Goal: Obtain resource: Download file/media

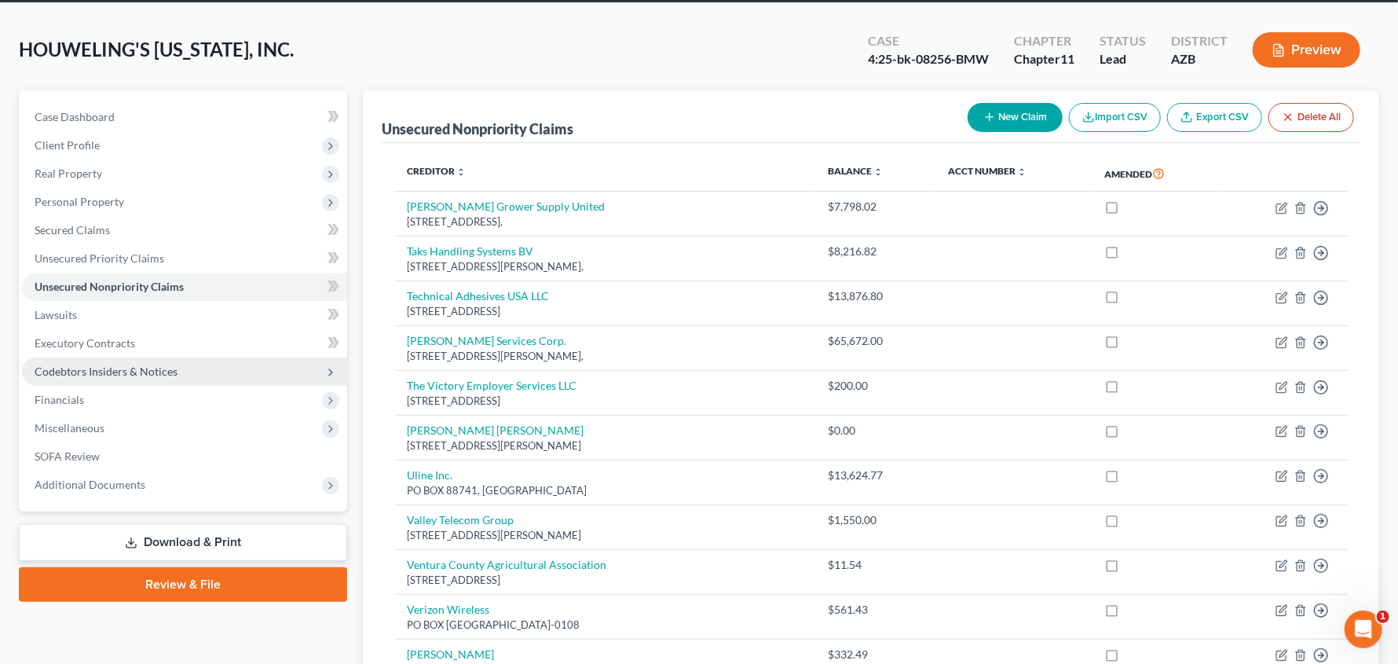
click at [324, 368] on icon at bounding box center [330, 372] width 17 height 17
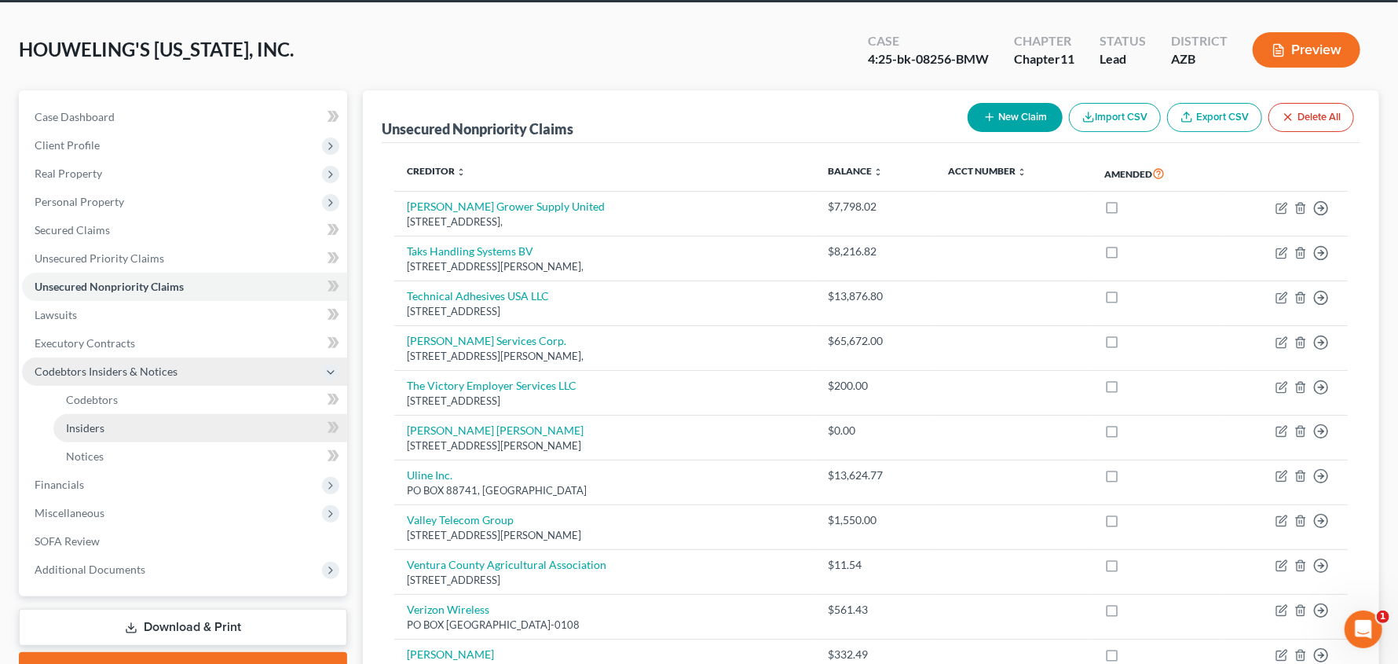
click at [71, 422] on span "Insiders" at bounding box center [85, 427] width 38 height 13
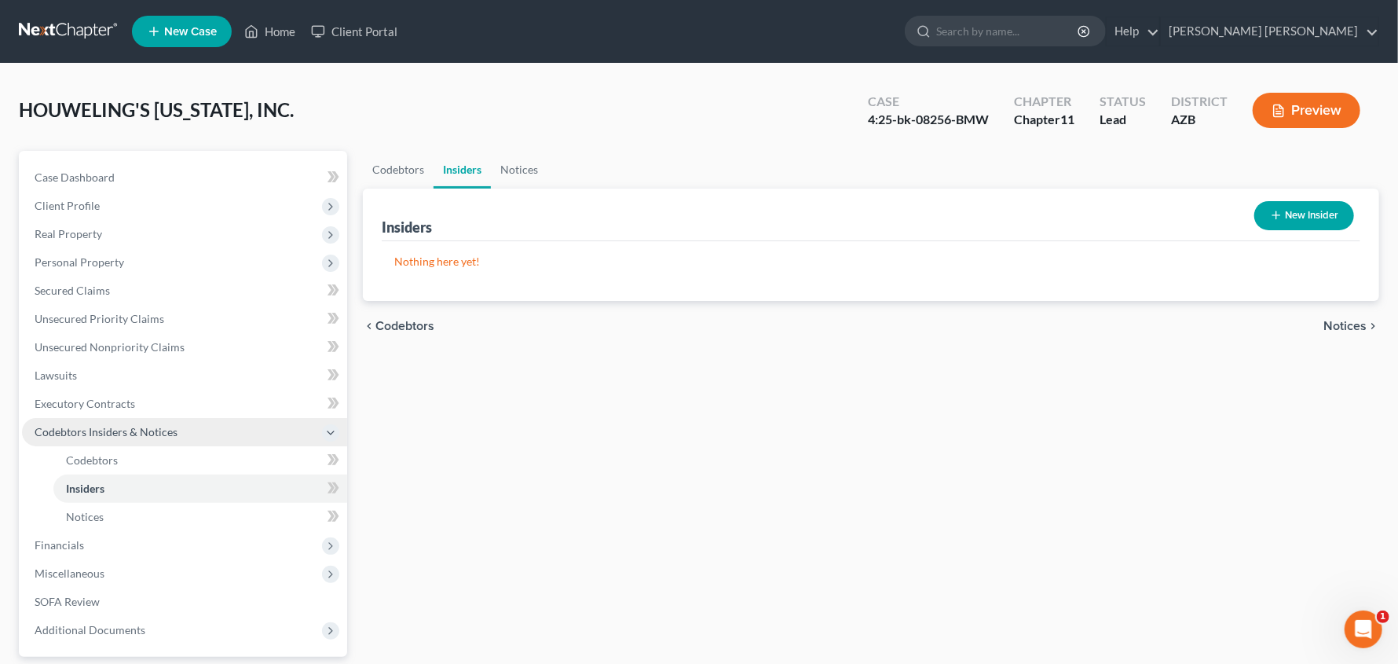
click at [1279, 216] on icon "button" at bounding box center [1276, 215] width 13 height 13
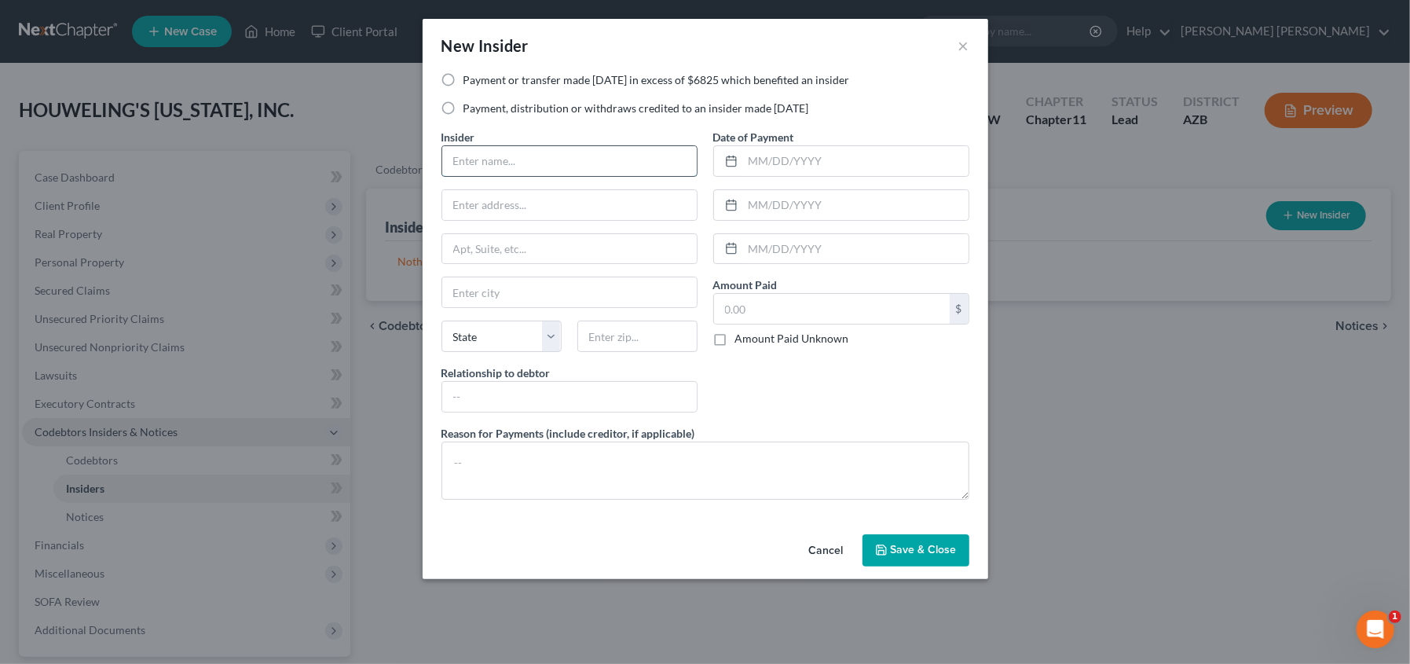
click at [532, 164] on input "text" at bounding box center [569, 161] width 254 height 30
type input "Glass Investments Projects, Inc."
click at [964, 43] on button "×" at bounding box center [963, 45] width 11 height 19
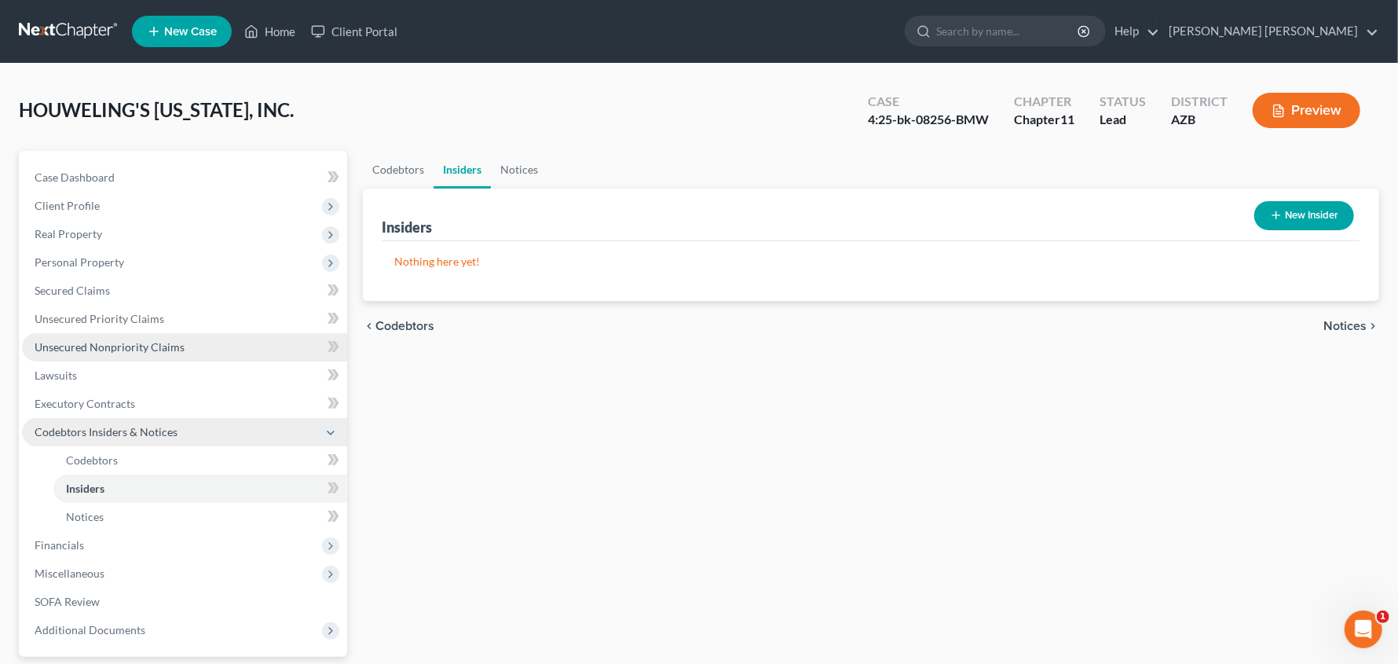
click at [118, 340] on span "Unsecured Nonpriority Claims" at bounding box center [110, 346] width 150 height 13
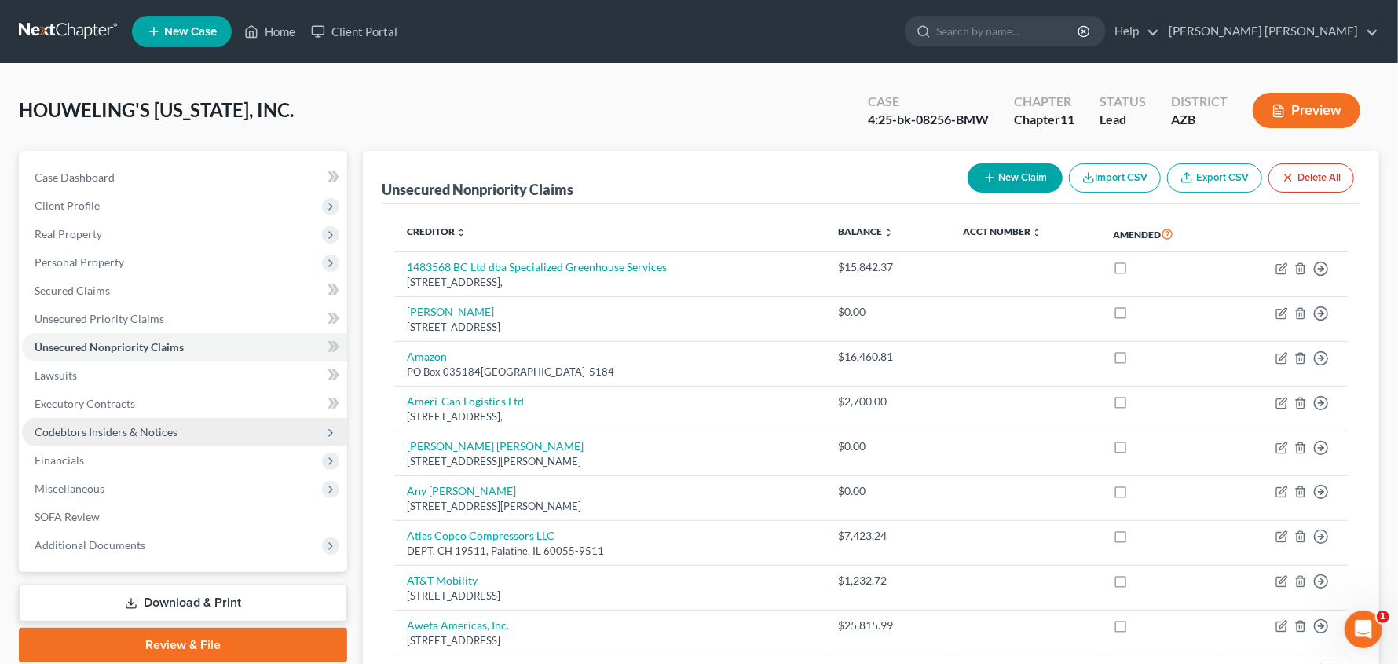
click at [1015, 167] on button "New Claim" at bounding box center [1015, 177] width 95 height 29
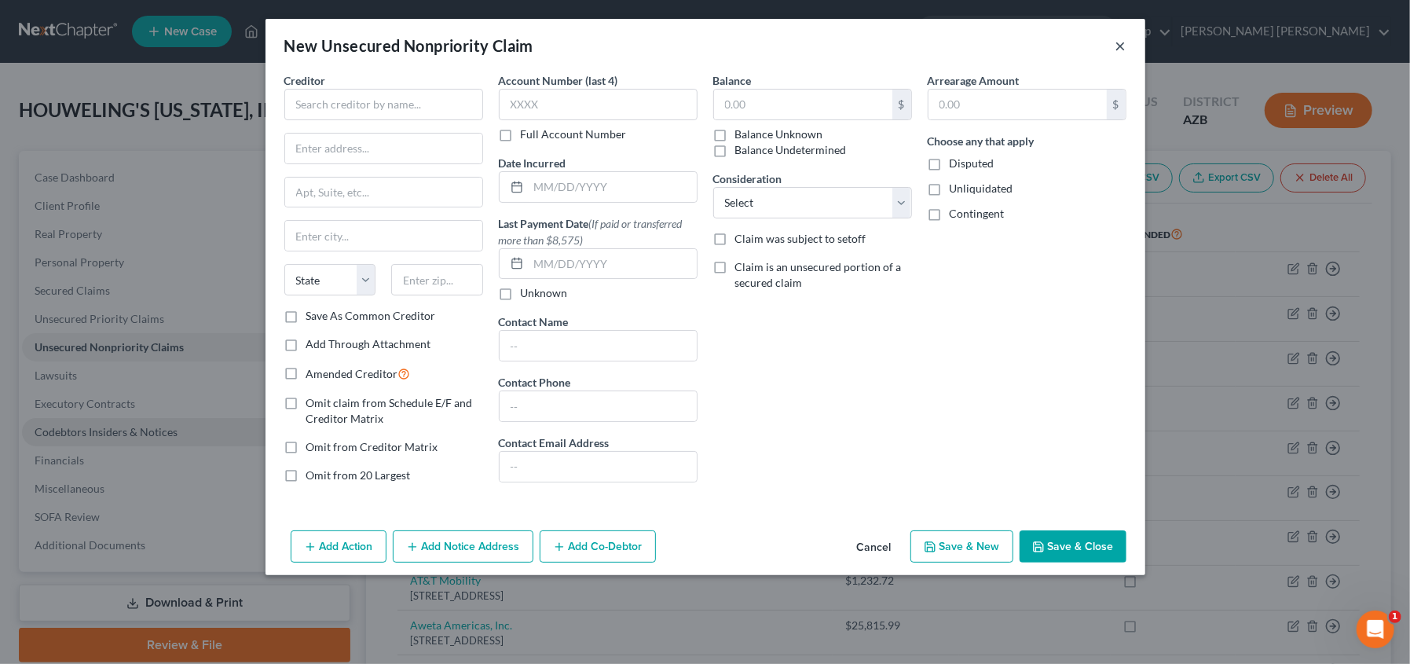
click at [1122, 51] on button "×" at bounding box center [1120, 45] width 11 height 19
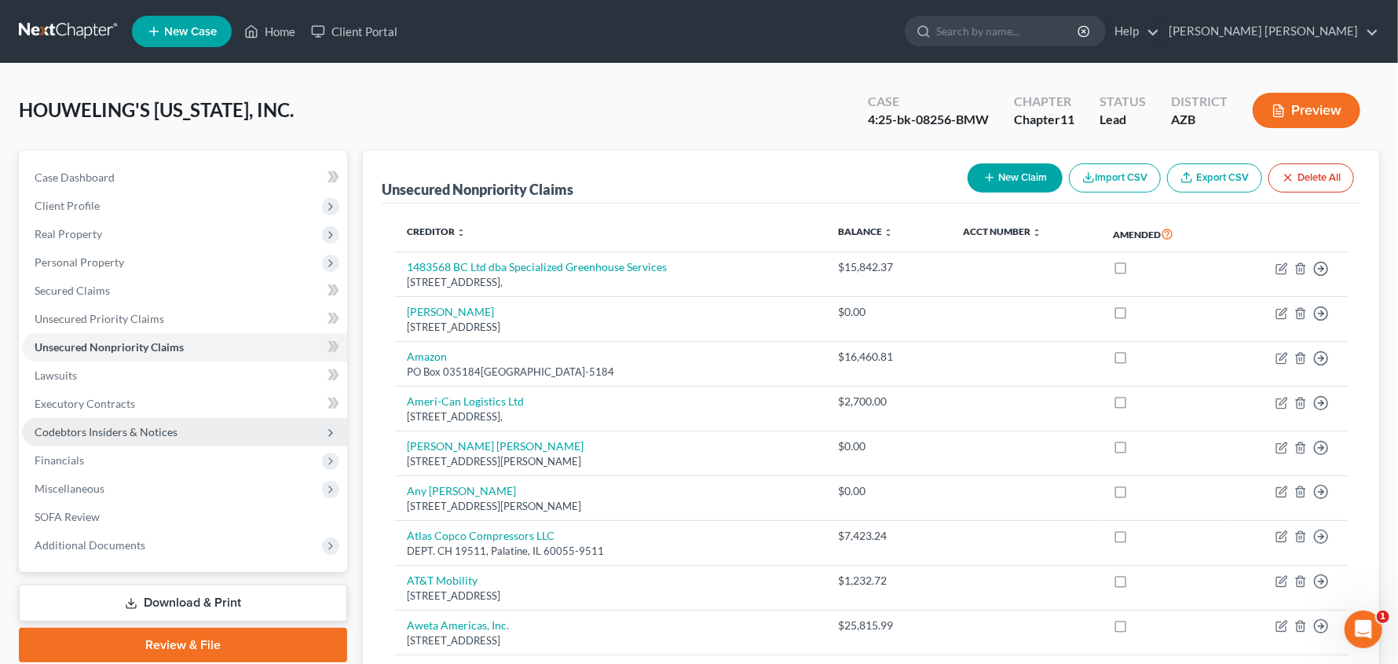
click at [119, 426] on span "Codebtors Insiders & Notices" at bounding box center [106, 431] width 143 height 13
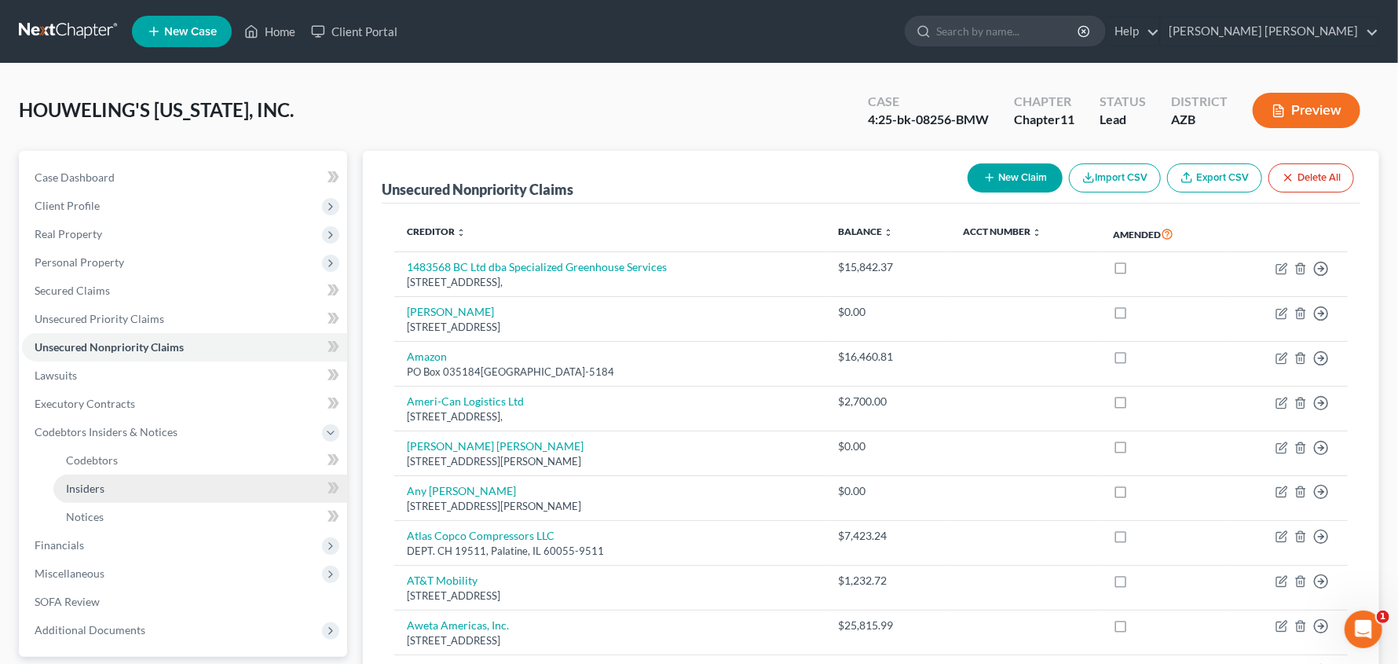
click at [90, 488] on span "Insiders" at bounding box center [85, 487] width 38 height 13
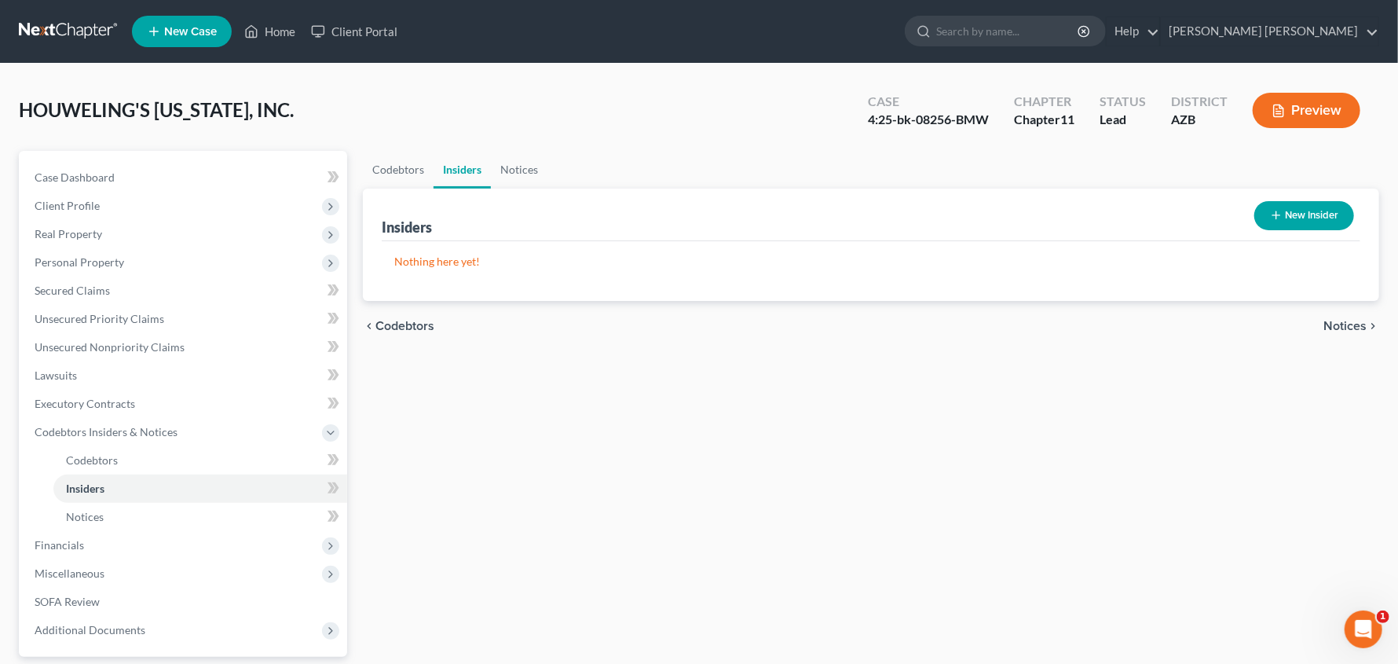
click at [1328, 221] on button "New Insider" at bounding box center [1304, 215] width 100 height 29
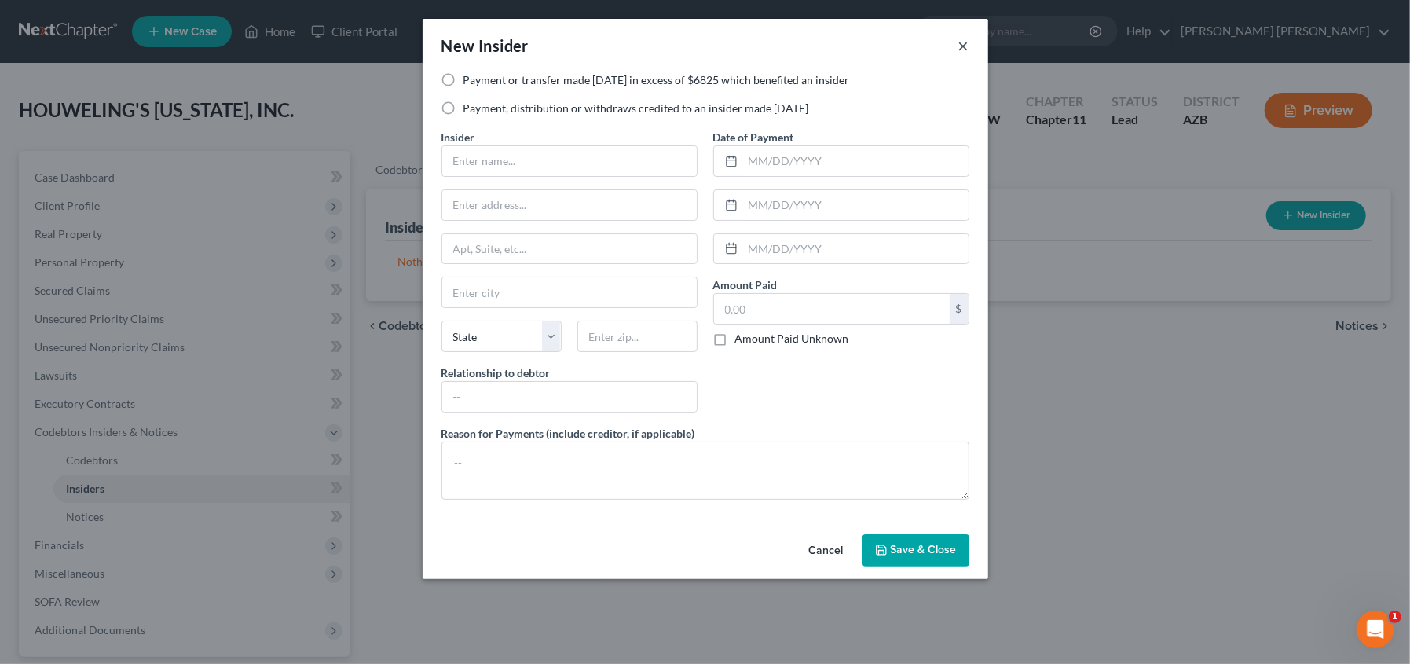
click at [966, 45] on button "×" at bounding box center [963, 45] width 11 height 19
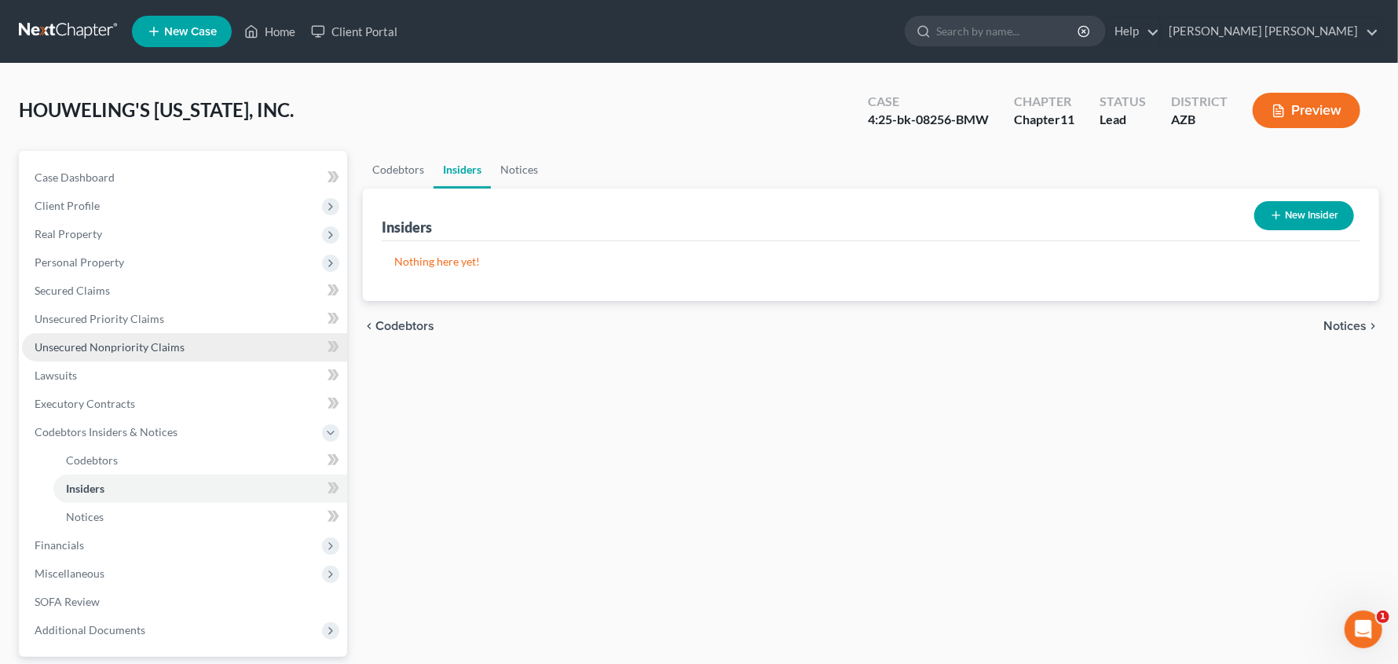
click at [119, 343] on span "Unsecured Nonpriority Claims" at bounding box center [110, 346] width 150 height 13
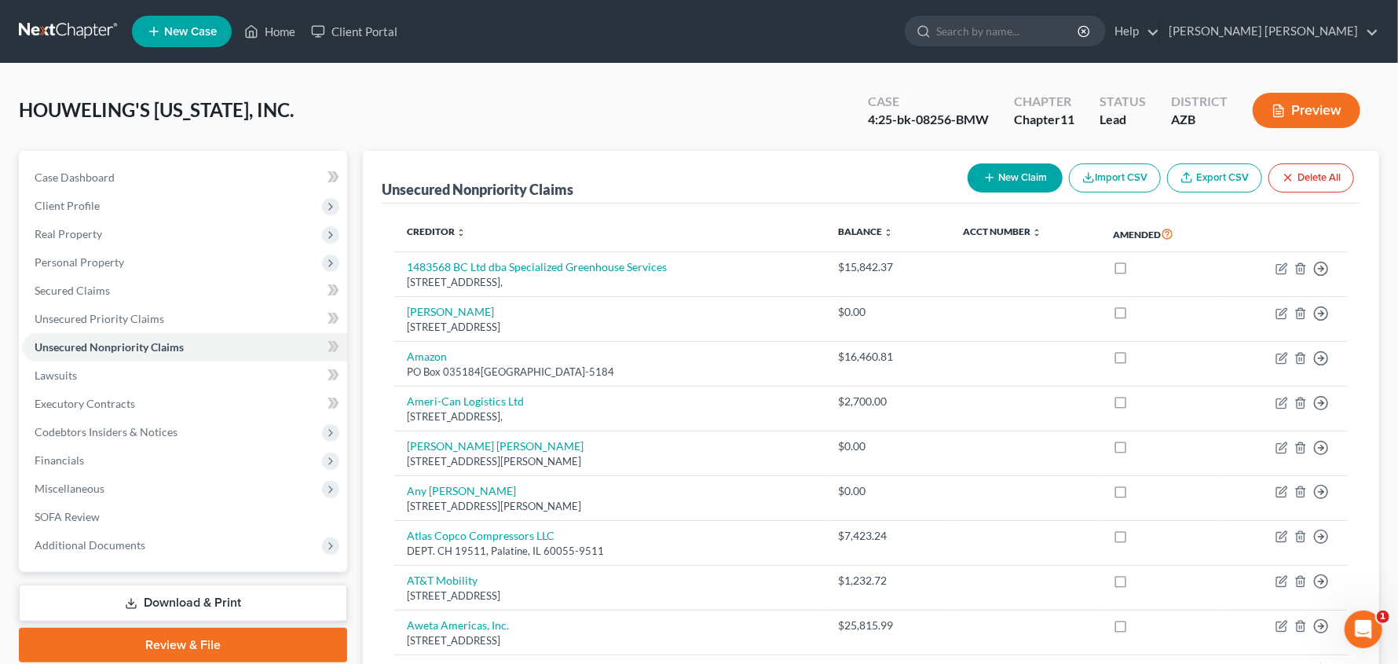
click at [184, 600] on link "Download & Print" at bounding box center [183, 602] width 328 height 37
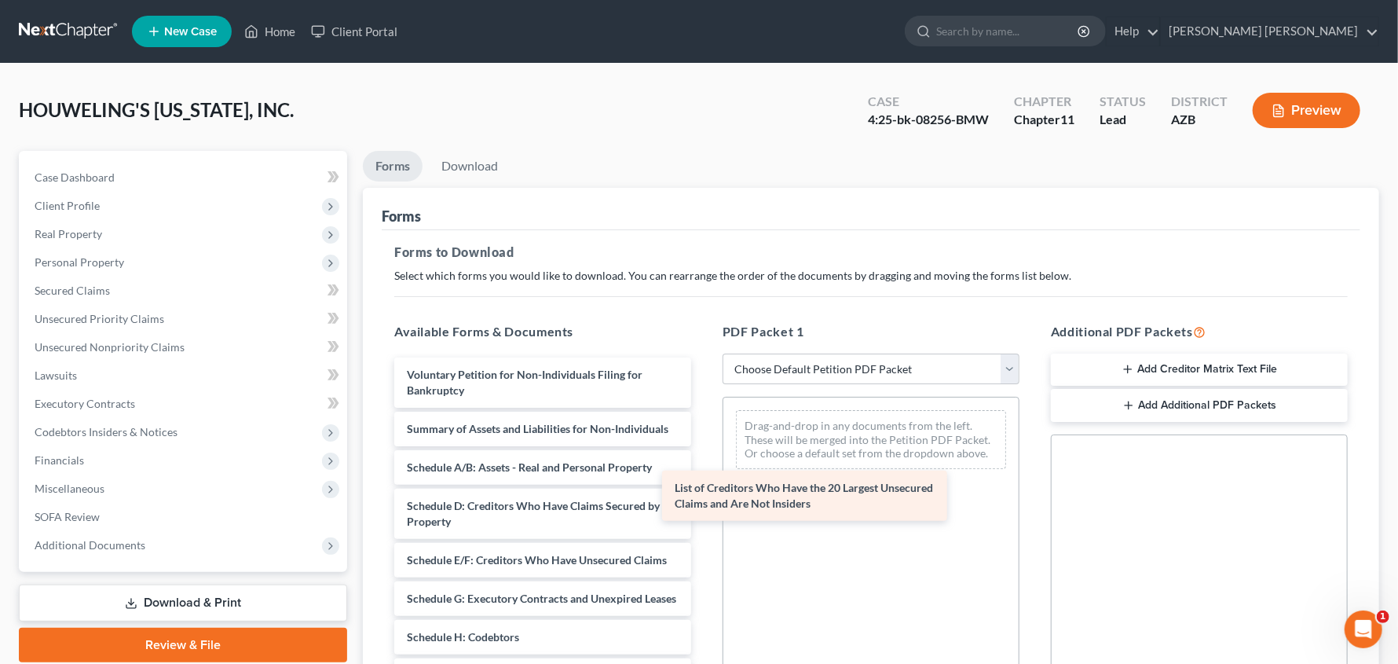
drag, startPoint x: 500, startPoint y: 487, endPoint x: 768, endPoint y: 492, distance: 267.9
click at [704, 492] on div "List of Creditors Who Have the 20 Largest Unsecured Claims and Are Not Insiders…" at bounding box center [543, 636] width 322 height 559
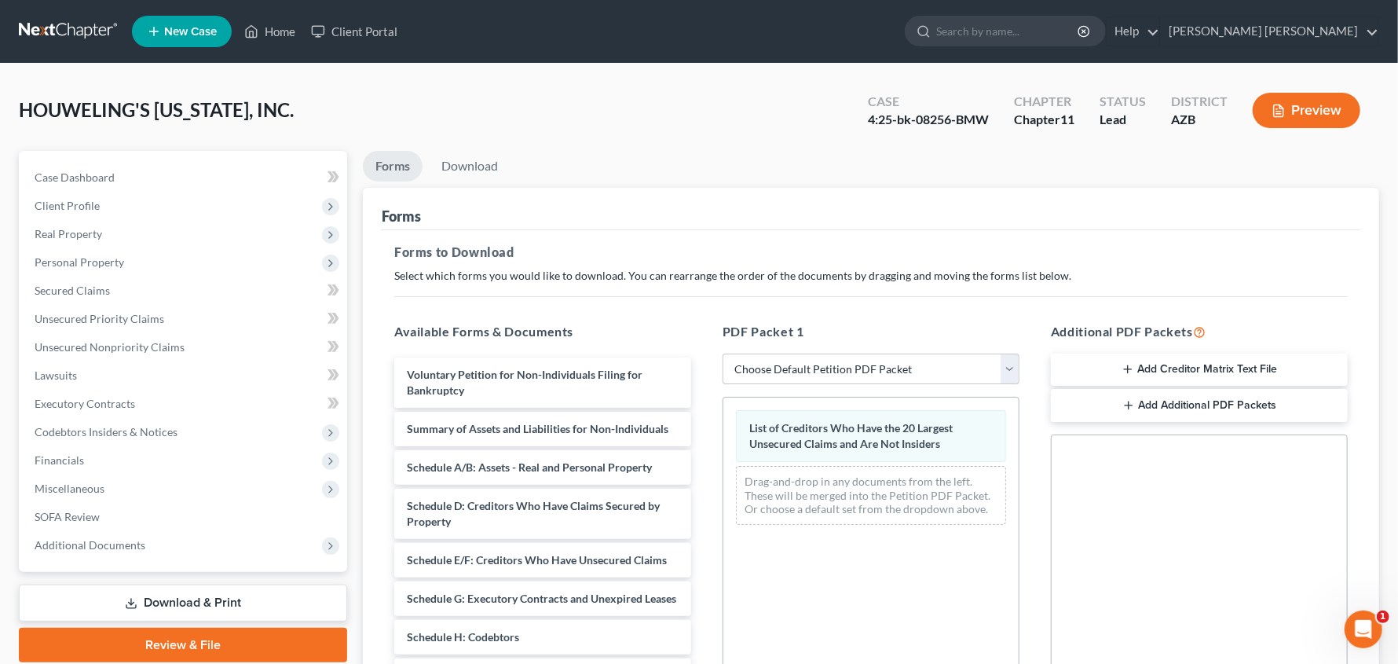
scroll to position [305, 0]
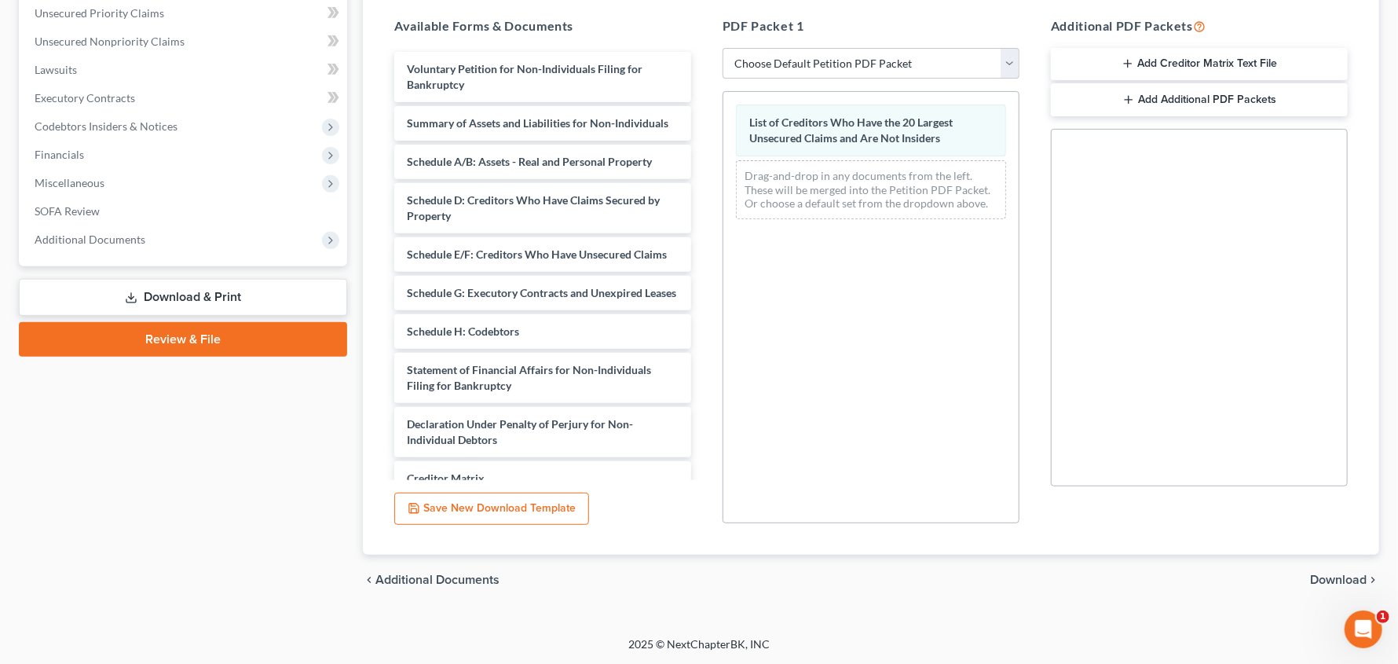
click at [1329, 580] on span "Download" at bounding box center [1338, 579] width 57 height 13
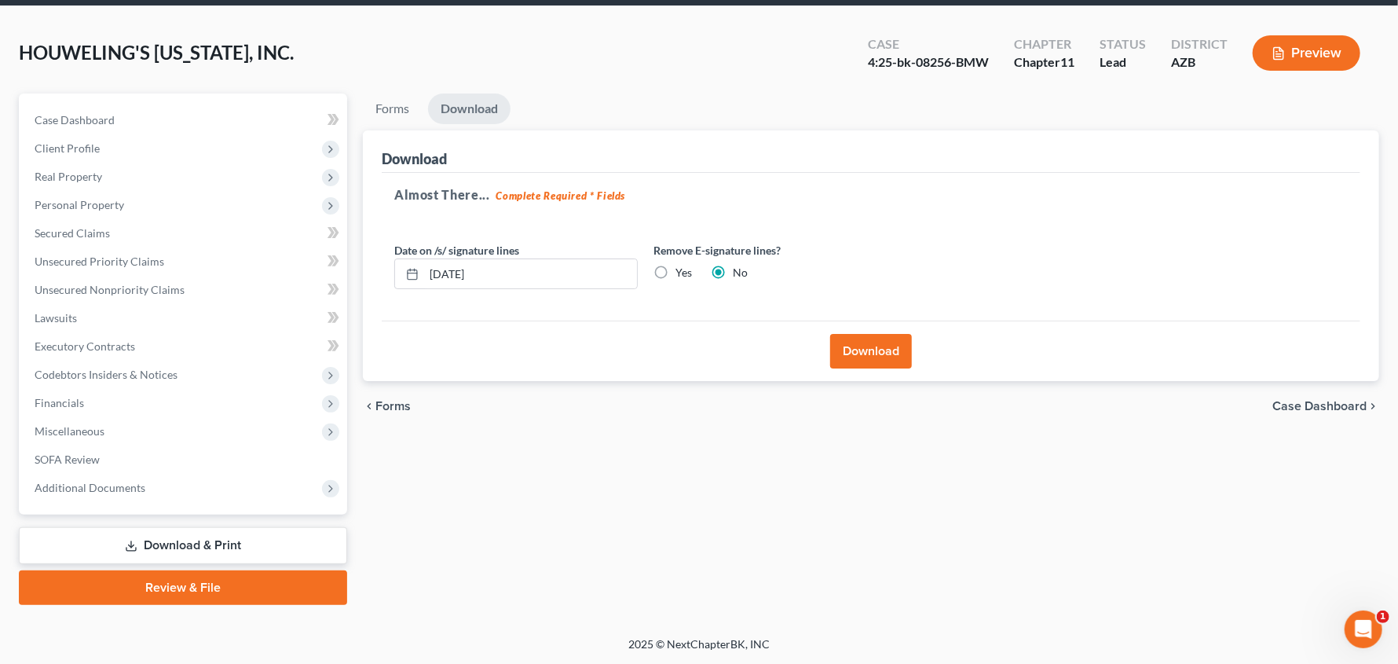
click at [675, 265] on label "Yes" at bounding box center [683, 273] width 16 height 16
click at [682, 265] on input "Yes" at bounding box center [687, 270] width 10 height 10
radio input "true"
radio input "false"
click at [901, 353] on button "Download" at bounding box center [871, 351] width 82 height 35
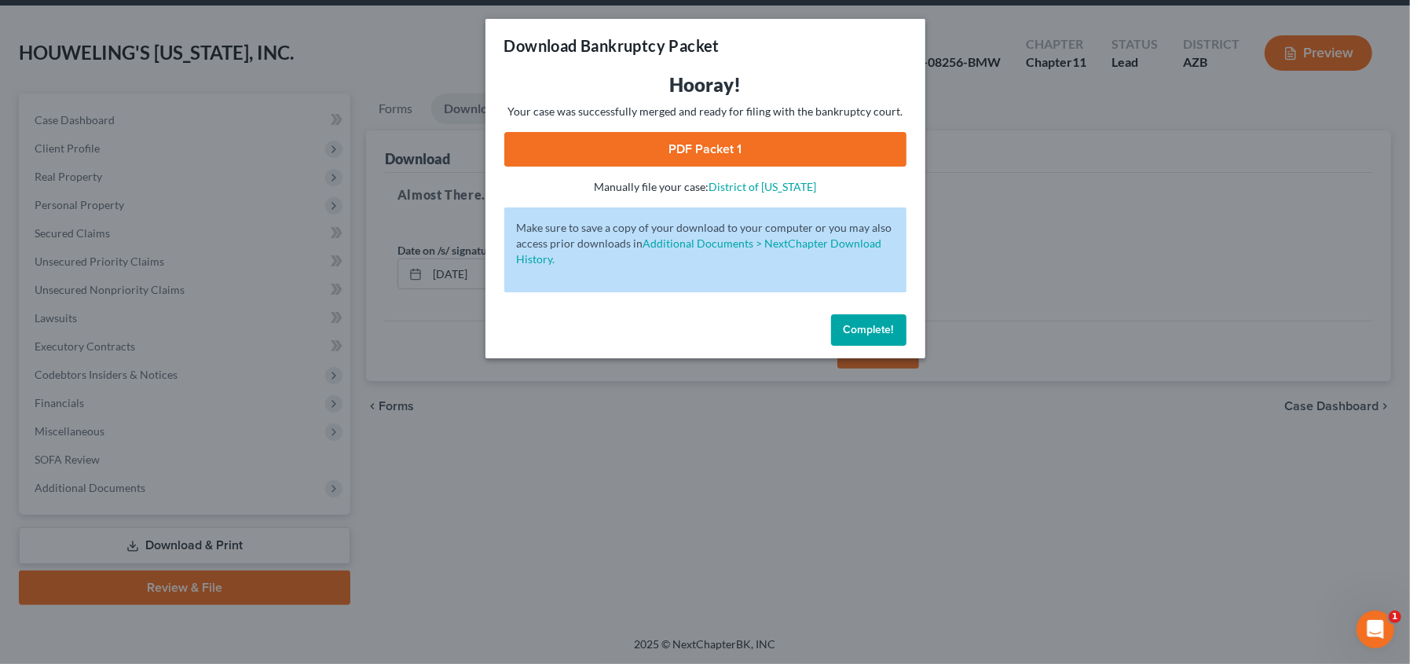
click at [740, 144] on link "PDF Packet 1" at bounding box center [705, 149] width 402 height 35
click at [887, 340] on button "Complete!" at bounding box center [868, 329] width 75 height 31
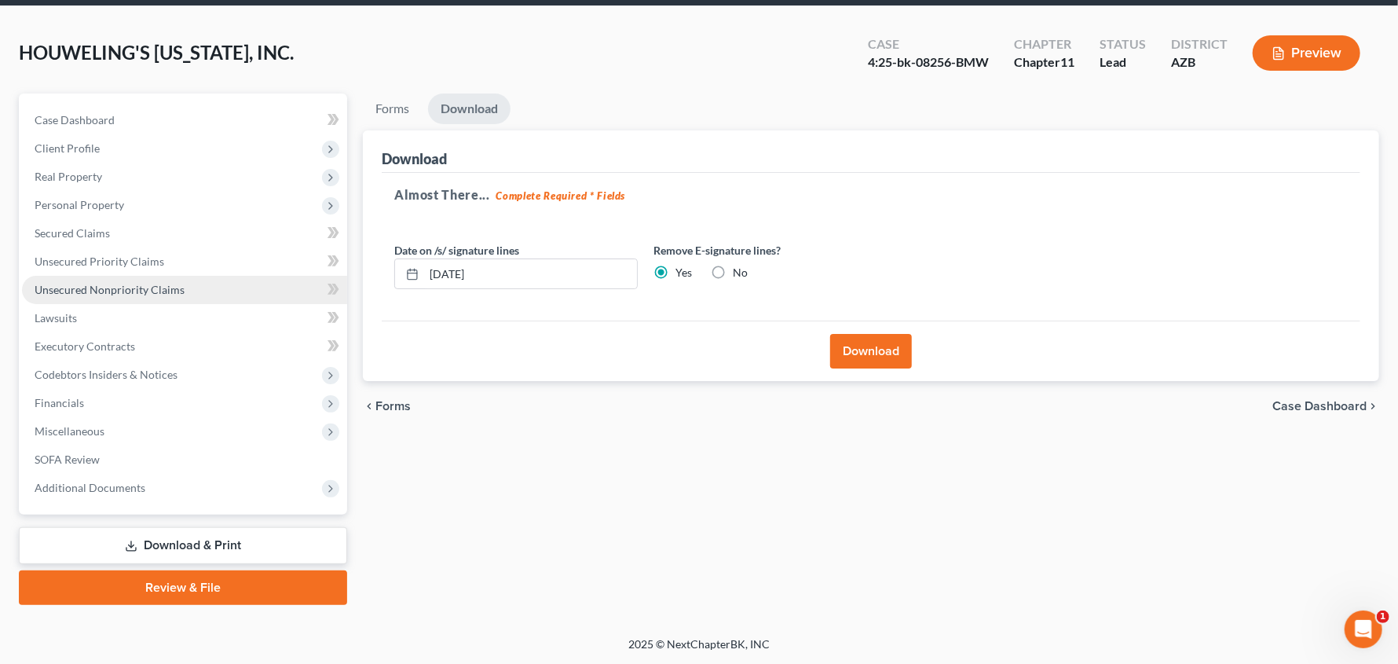
click at [104, 288] on span "Unsecured Nonpriority Claims" at bounding box center [110, 289] width 150 height 13
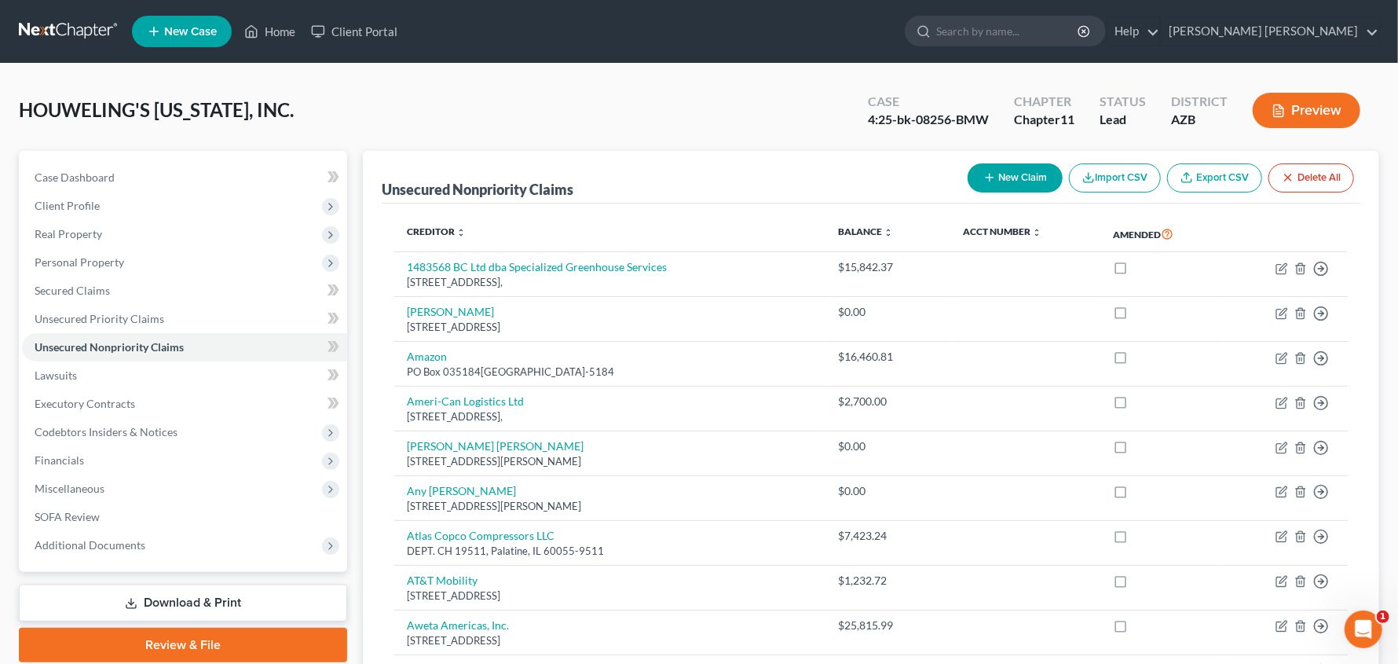
click at [205, 600] on link "Download & Print" at bounding box center [183, 602] width 328 height 37
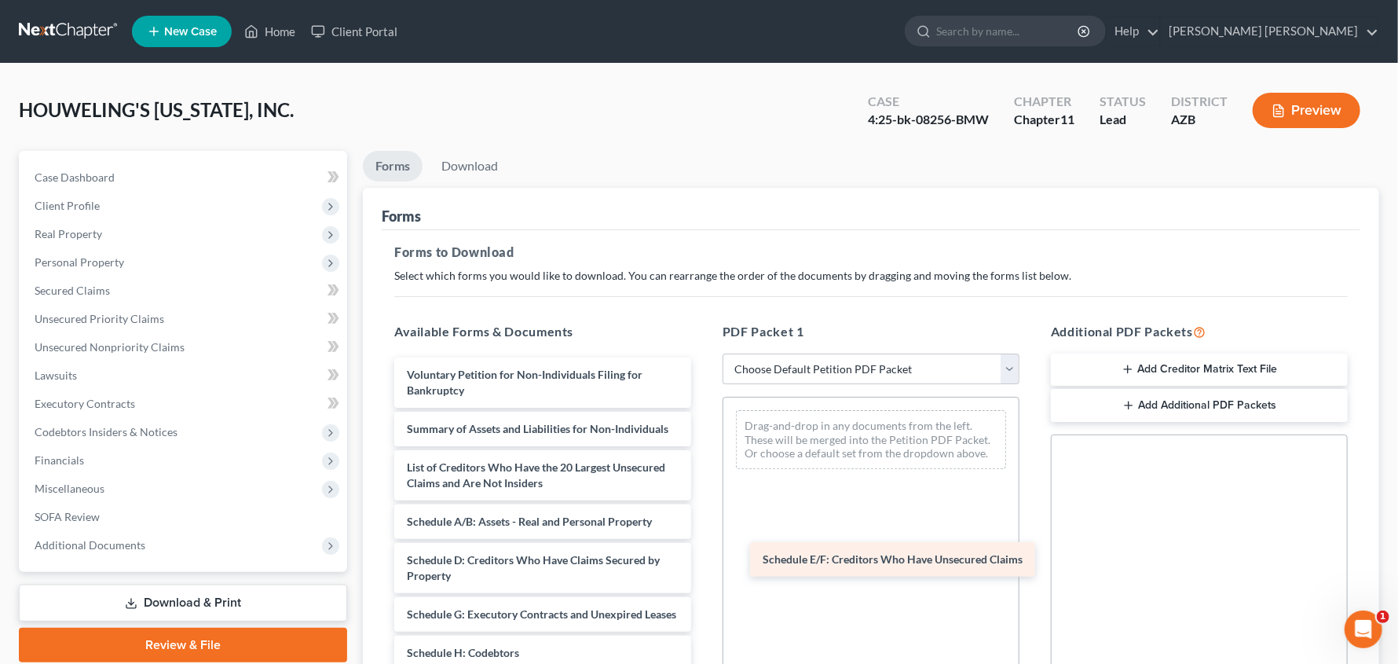
drag, startPoint x: 530, startPoint y: 632, endPoint x: 886, endPoint y: 562, distance: 362.6
click at [704, 562] on div "Schedule E/F: Creditors Who Have Unsecured Claims Voluntary Petition for Non-In…" at bounding box center [543, 644] width 322 height 575
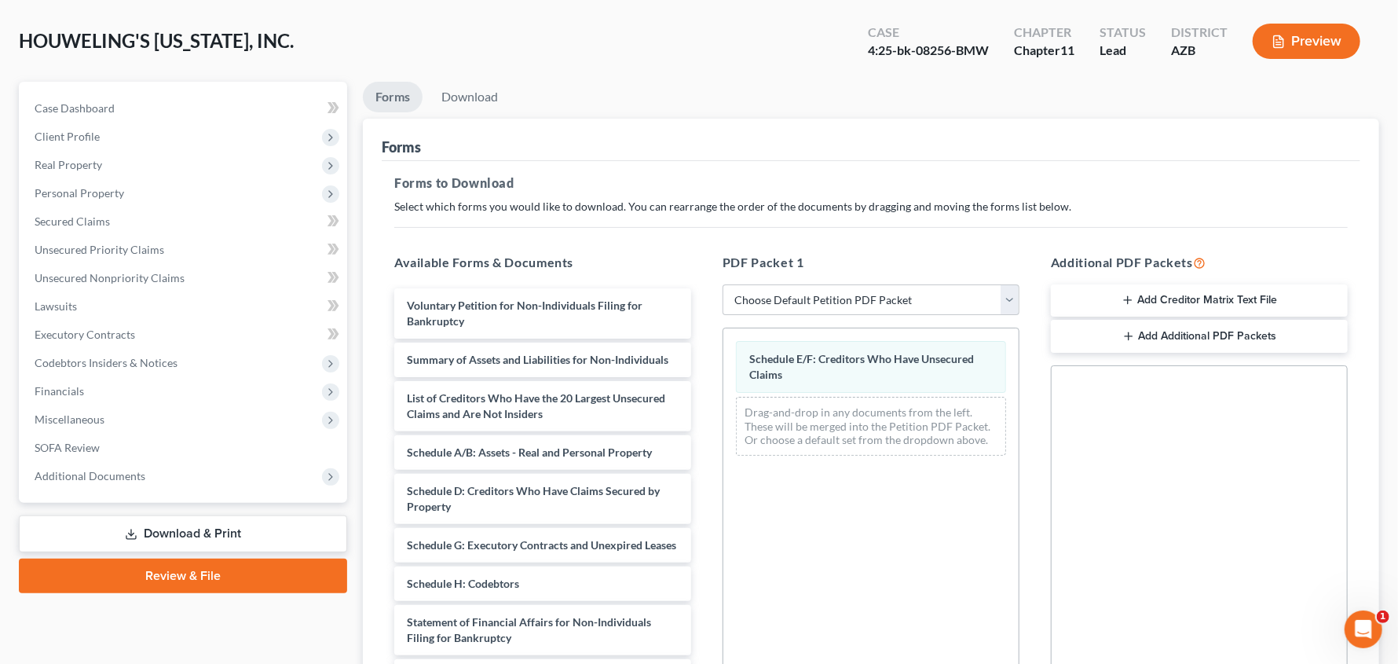
scroll to position [305, 0]
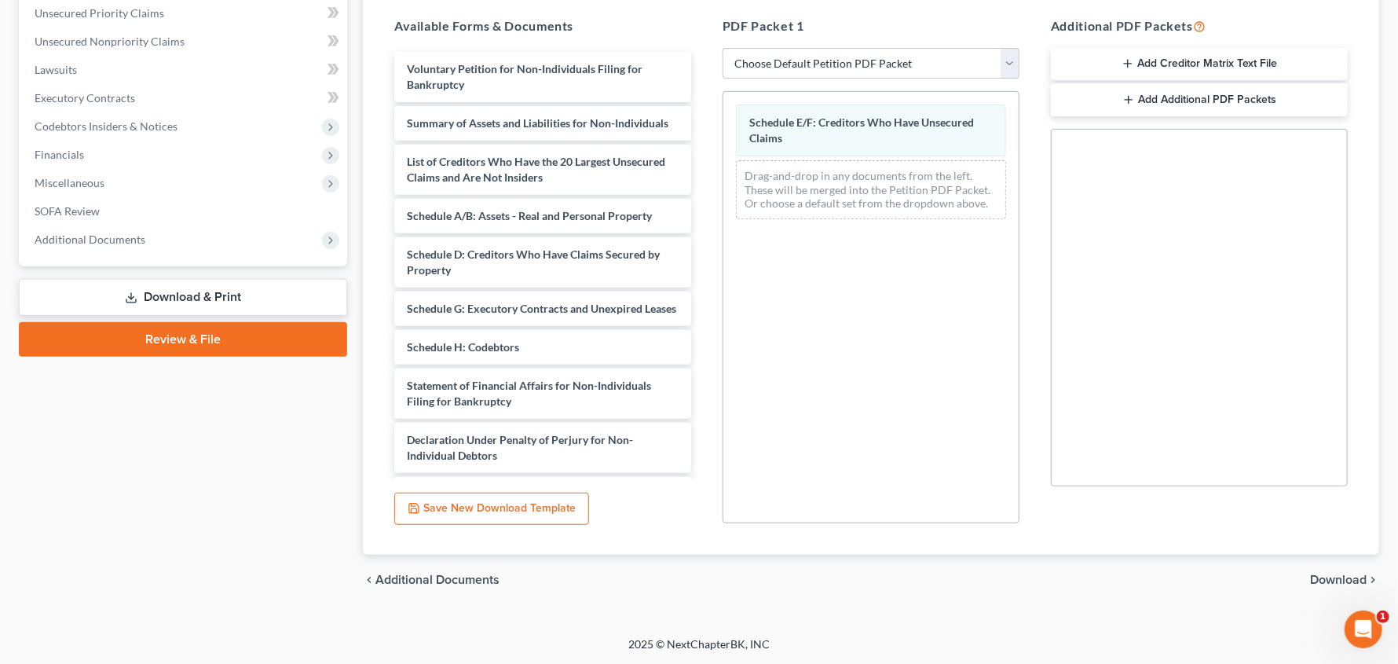
click at [1331, 576] on span "Download" at bounding box center [1338, 579] width 57 height 13
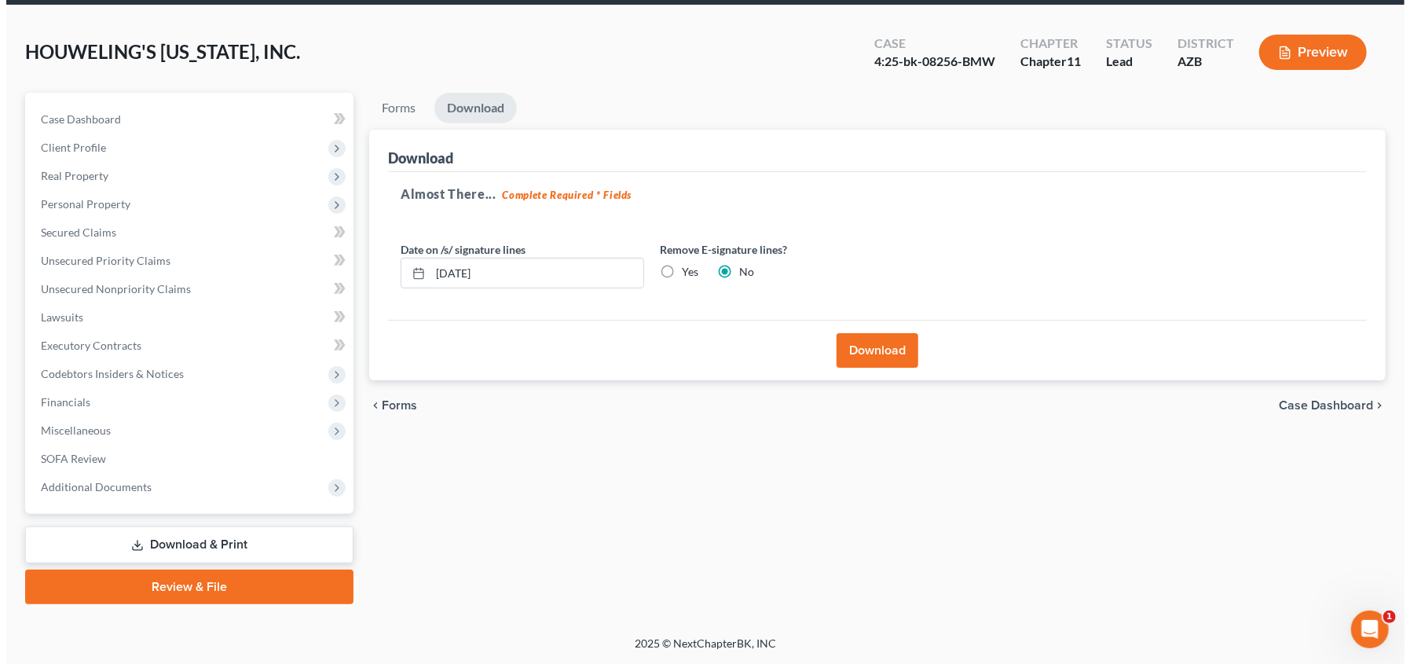
scroll to position [57, 0]
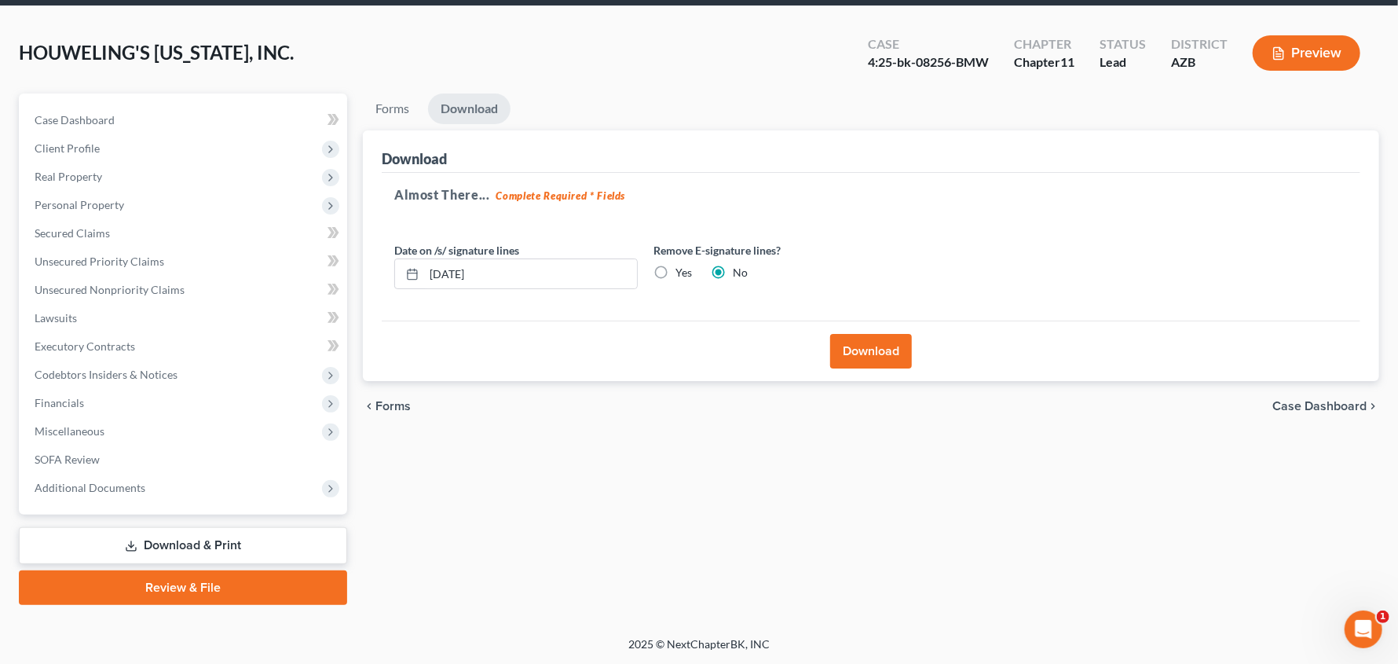
click at [675, 275] on label "Yes" at bounding box center [683, 273] width 16 height 16
click at [682, 275] on input "Yes" at bounding box center [687, 270] width 10 height 10
radio input "true"
radio input "false"
click at [858, 347] on button "Download" at bounding box center [871, 351] width 82 height 35
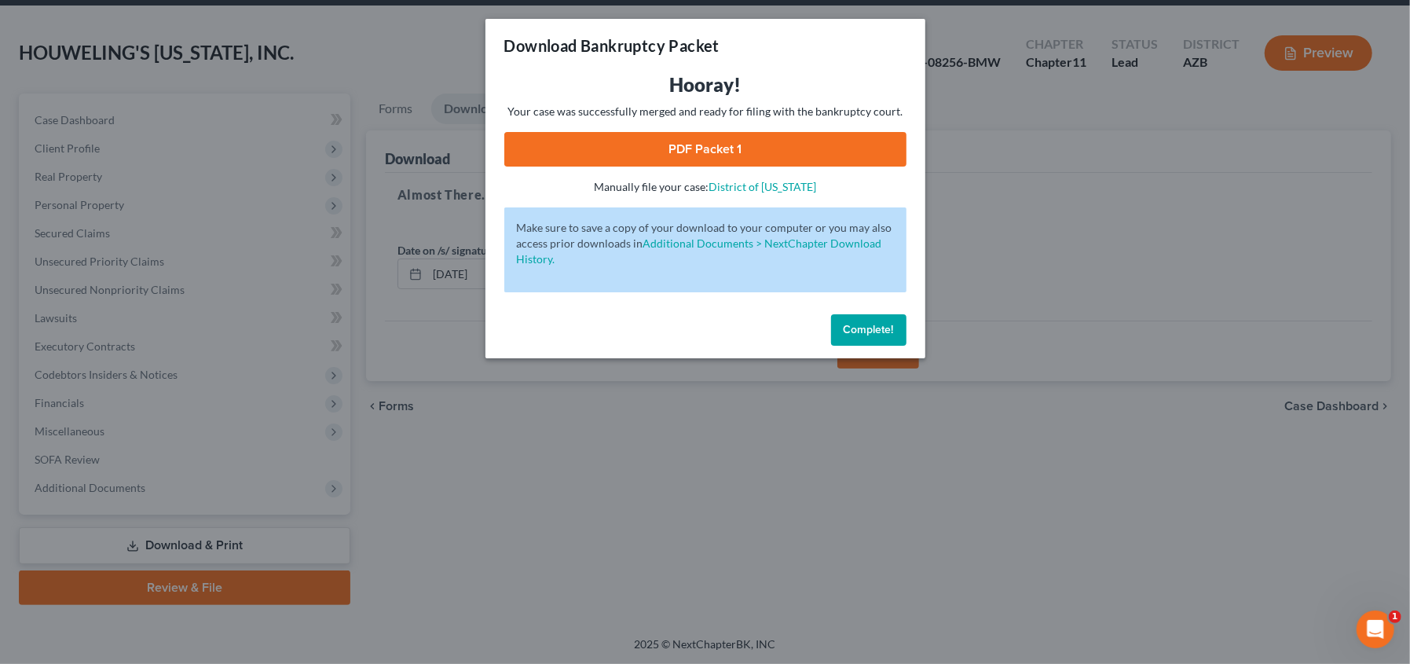
click at [766, 158] on link "PDF Packet 1" at bounding box center [705, 149] width 402 height 35
